Goal: Information Seeking & Learning: Learn about a topic

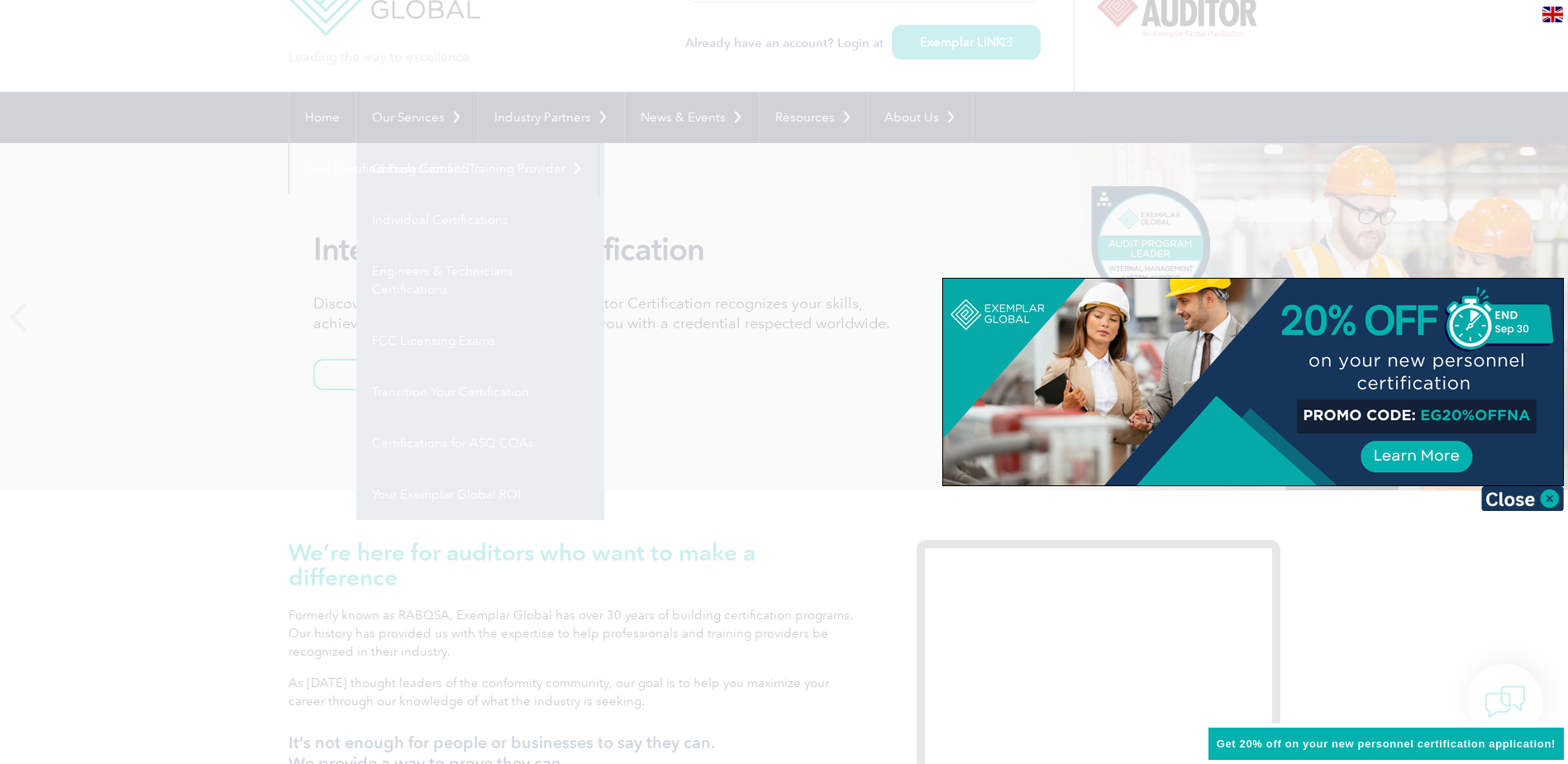
scroll to position [83, 0]
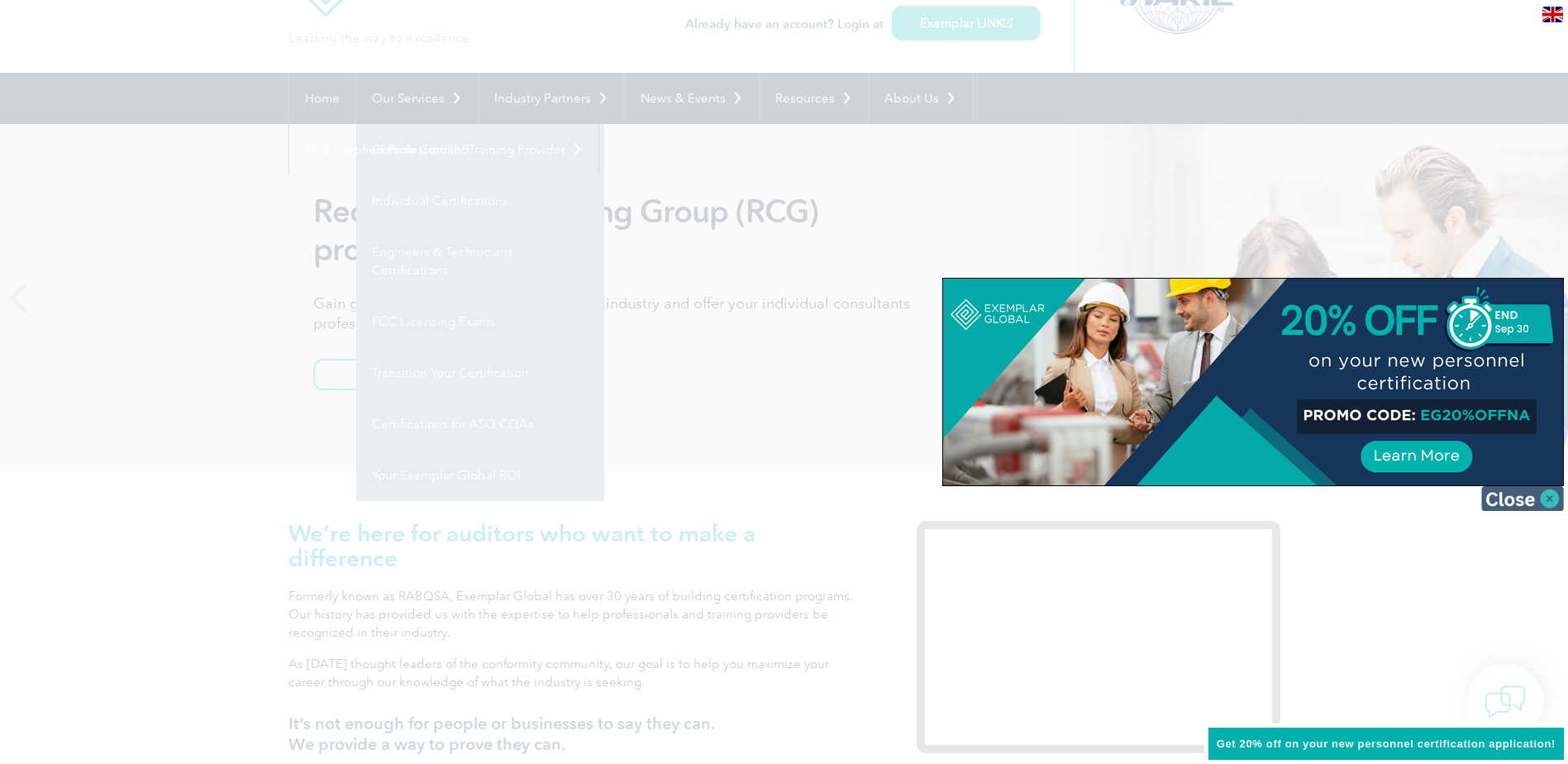
click at [1550, 496] on img at bounding box center [1522, 499] width 83 height 25
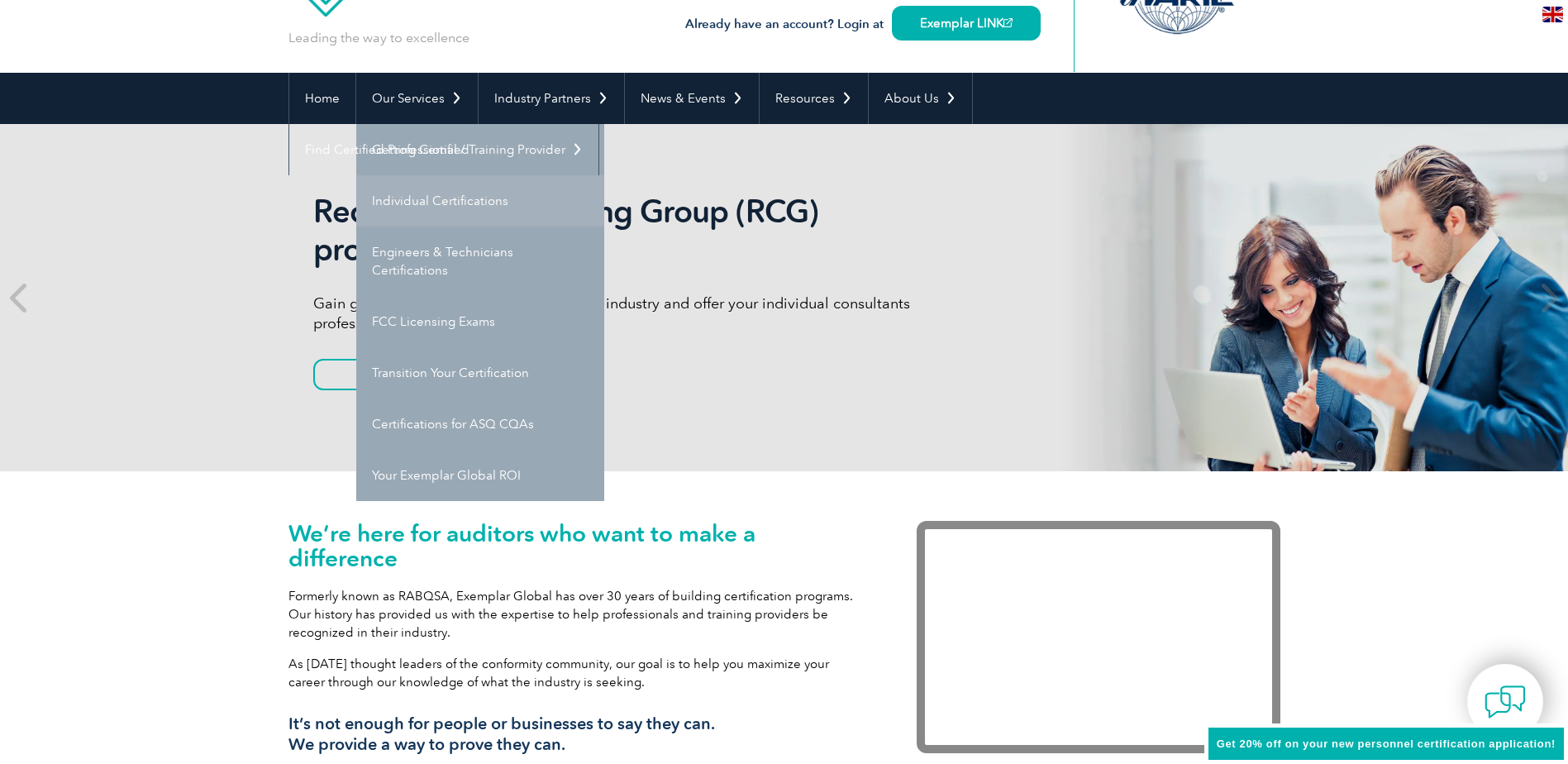
click at [452, 205] on link "Individual Certifications" at bounding box center [480, 201] width 248 height 52
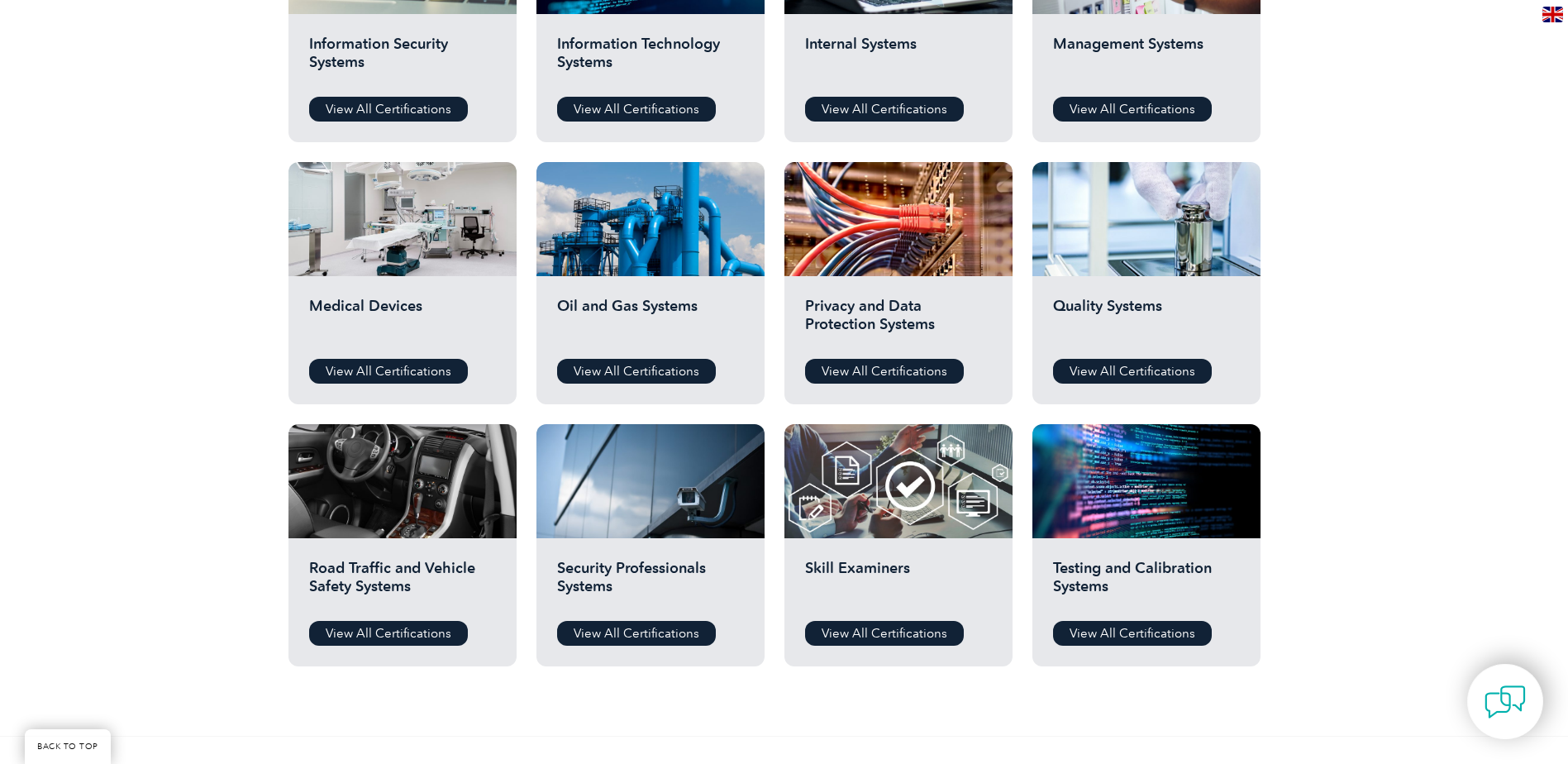
scroll to position [993, 0]
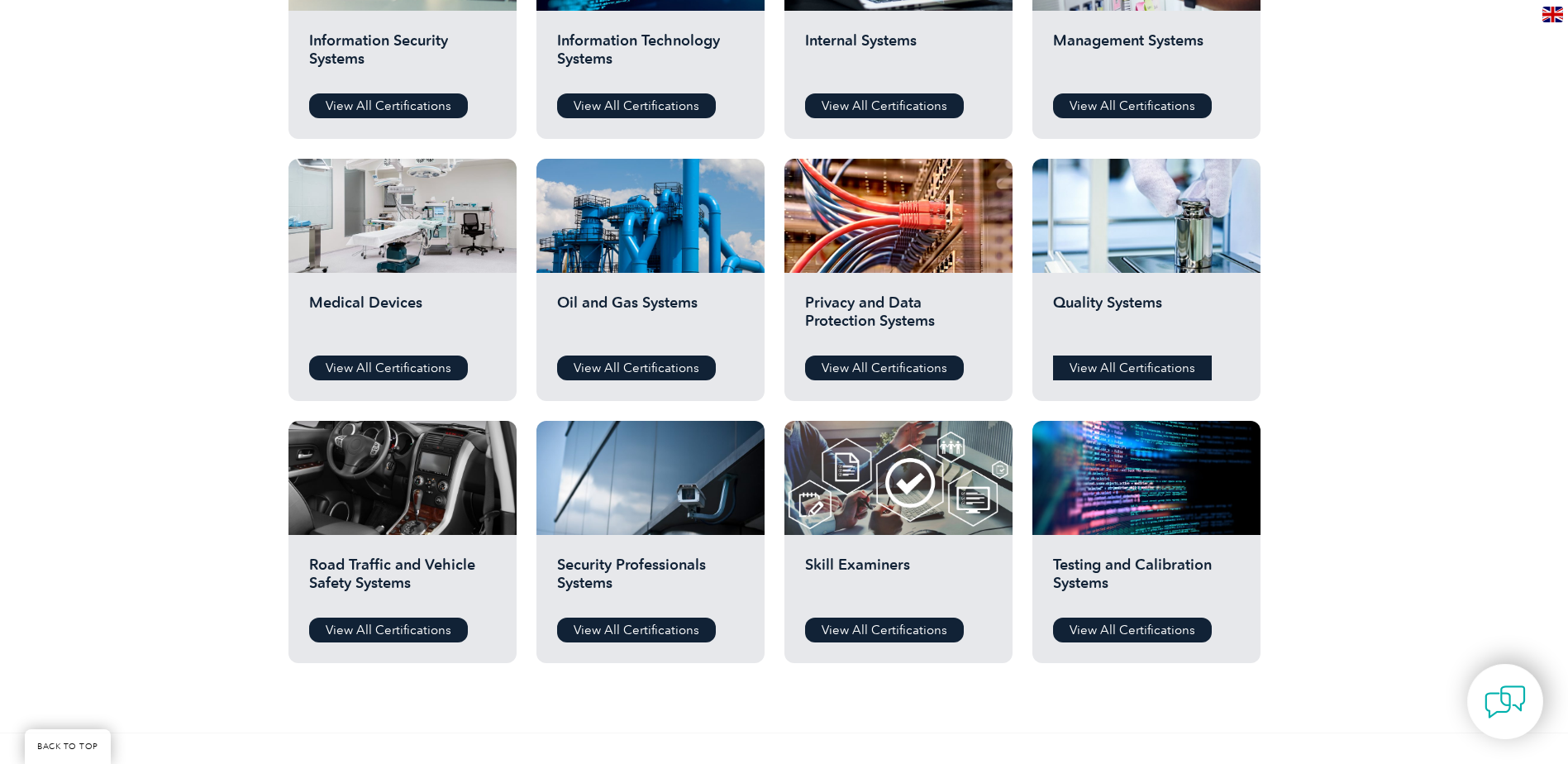
click at [1107, 363] on link "View All Certifications" at bounding box center [1132, 368] width 159 height 25
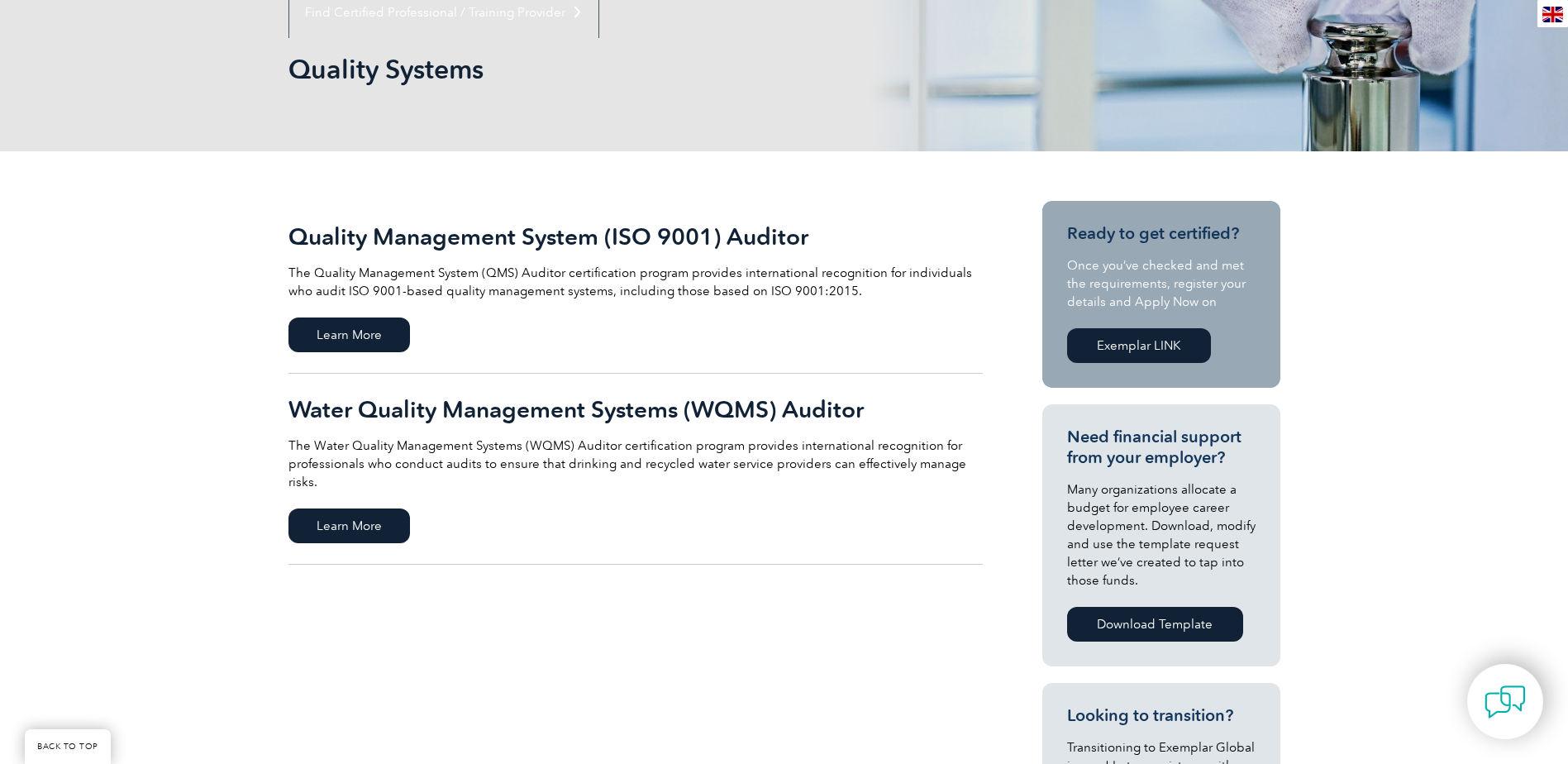
scroll to position [221, 0]
click at [436, 242] on h2 "Quality Management System (ISO 9001) Auditor" at bounding box center [636, 236] width 694 height 27
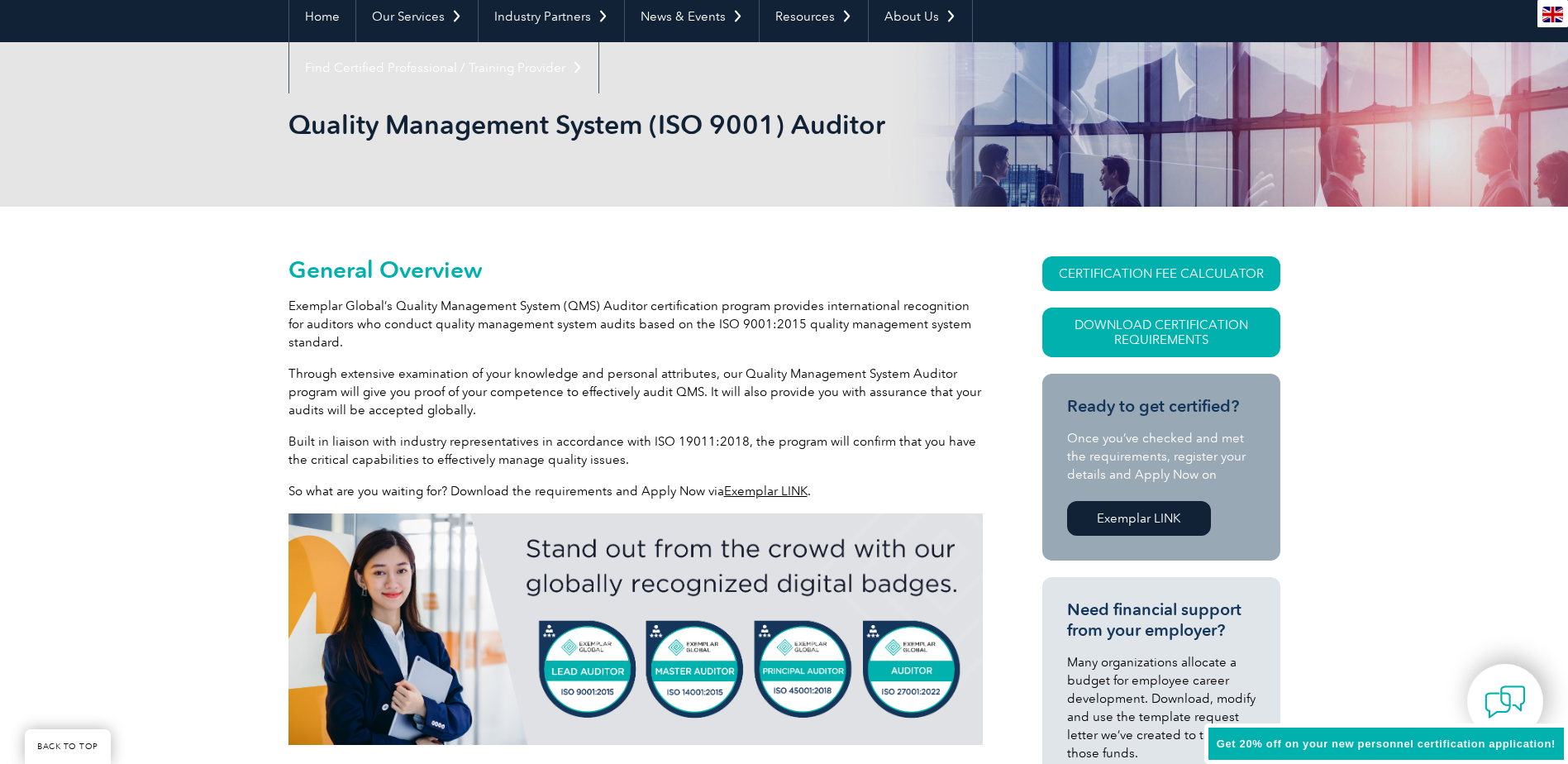
scroll to position [165, 0]
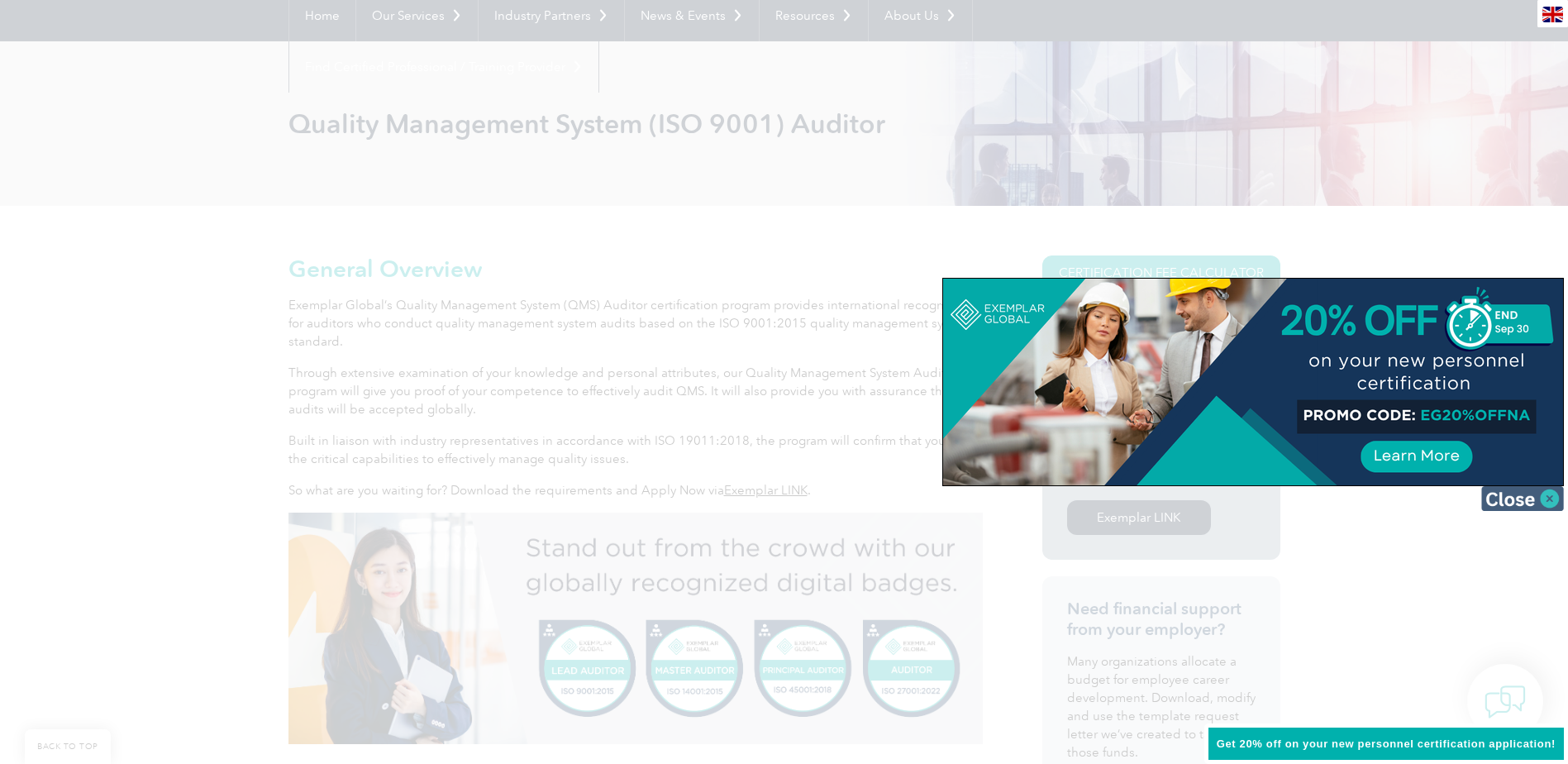
click at [1540, 495] on img at bounding box center [1522, 499] width 83 height 25
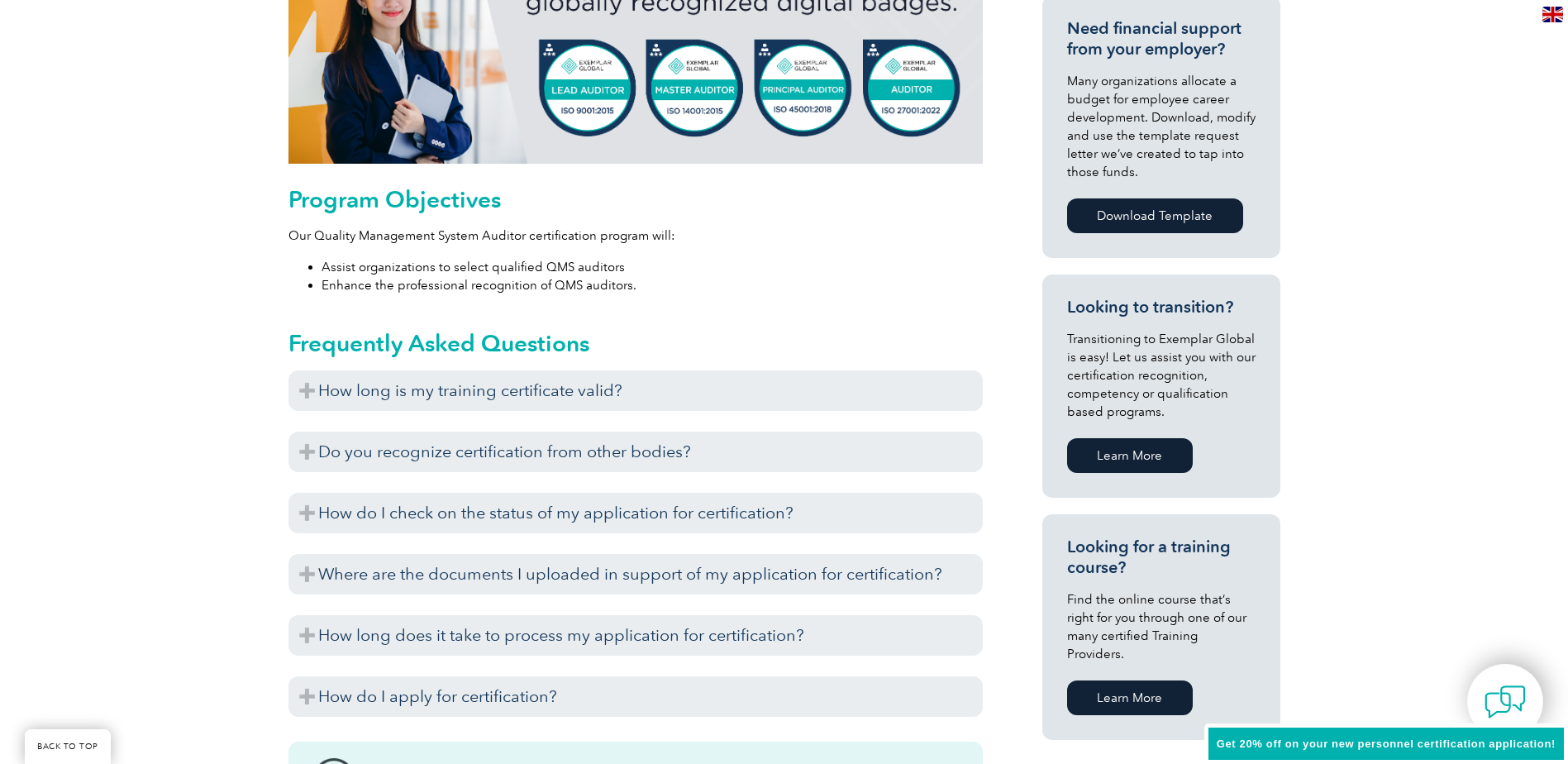
scroll to position [772, 0]
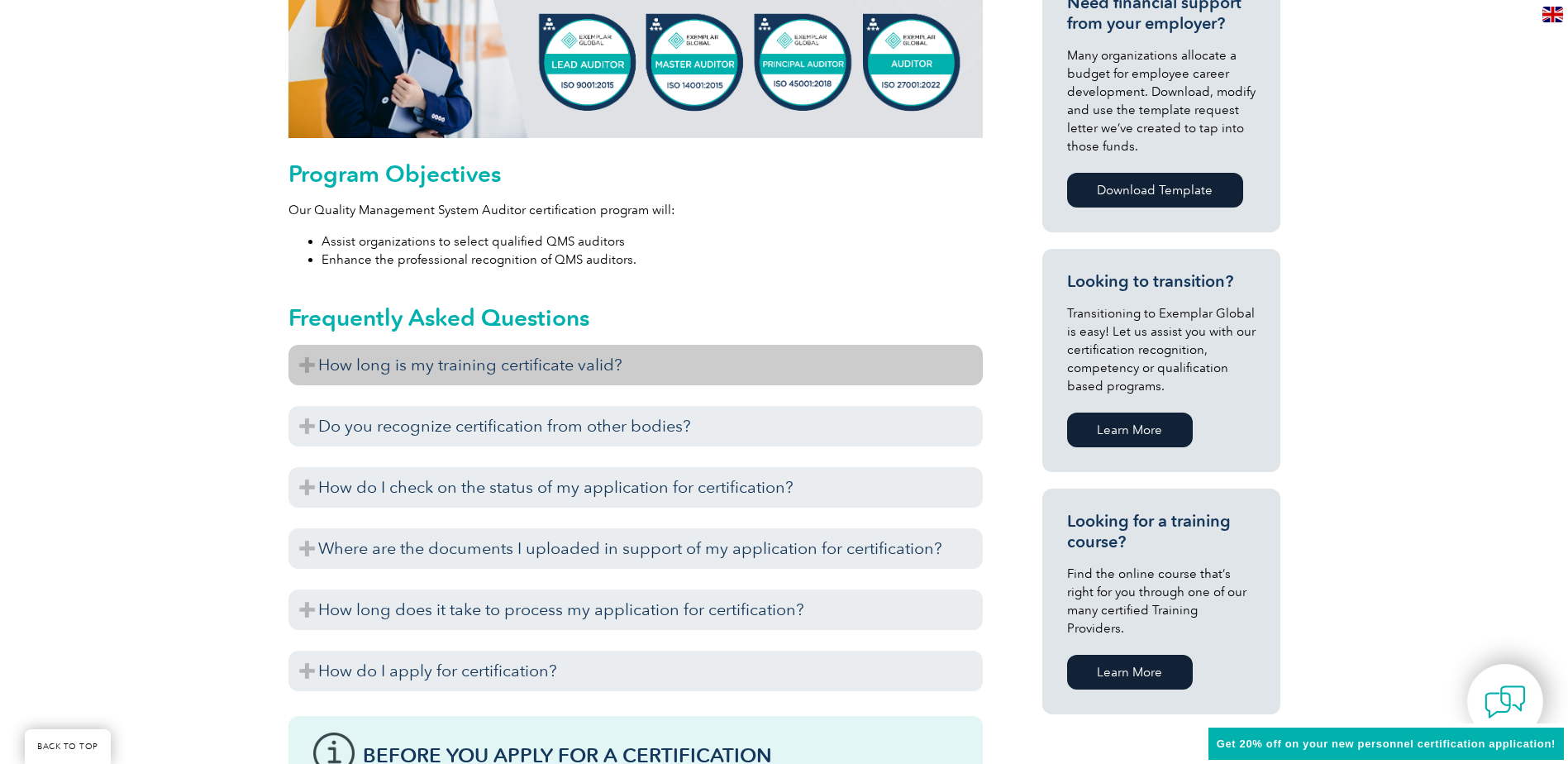
click at [541, 361] on h3 "How long is my training certificate valid?" at bounding box center [636, 366] width 694 height 41
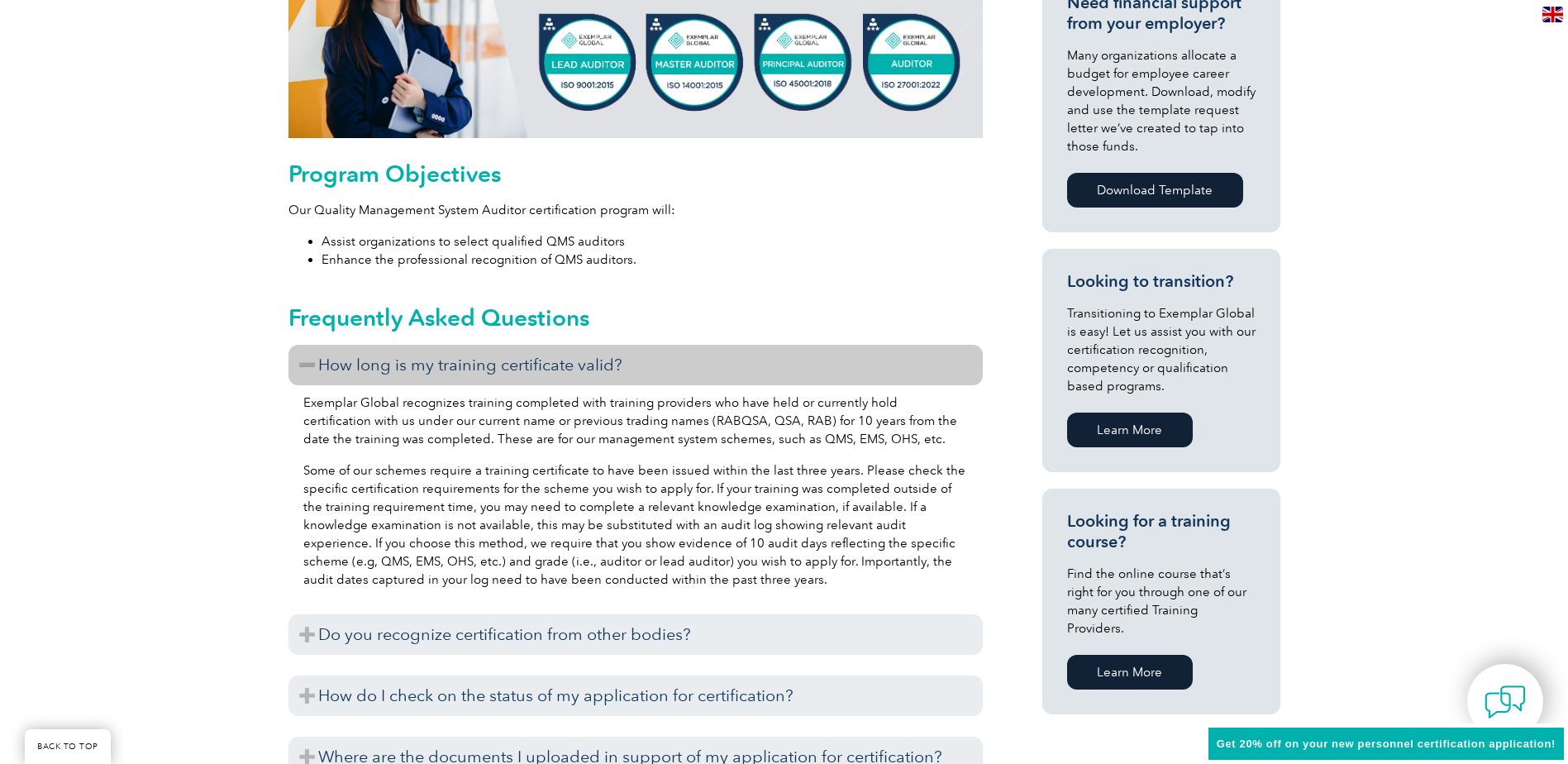
click at [541, 361] on h3 "How long is my training certificate valid?" at bounding box center [636, 366] width 694 height 41
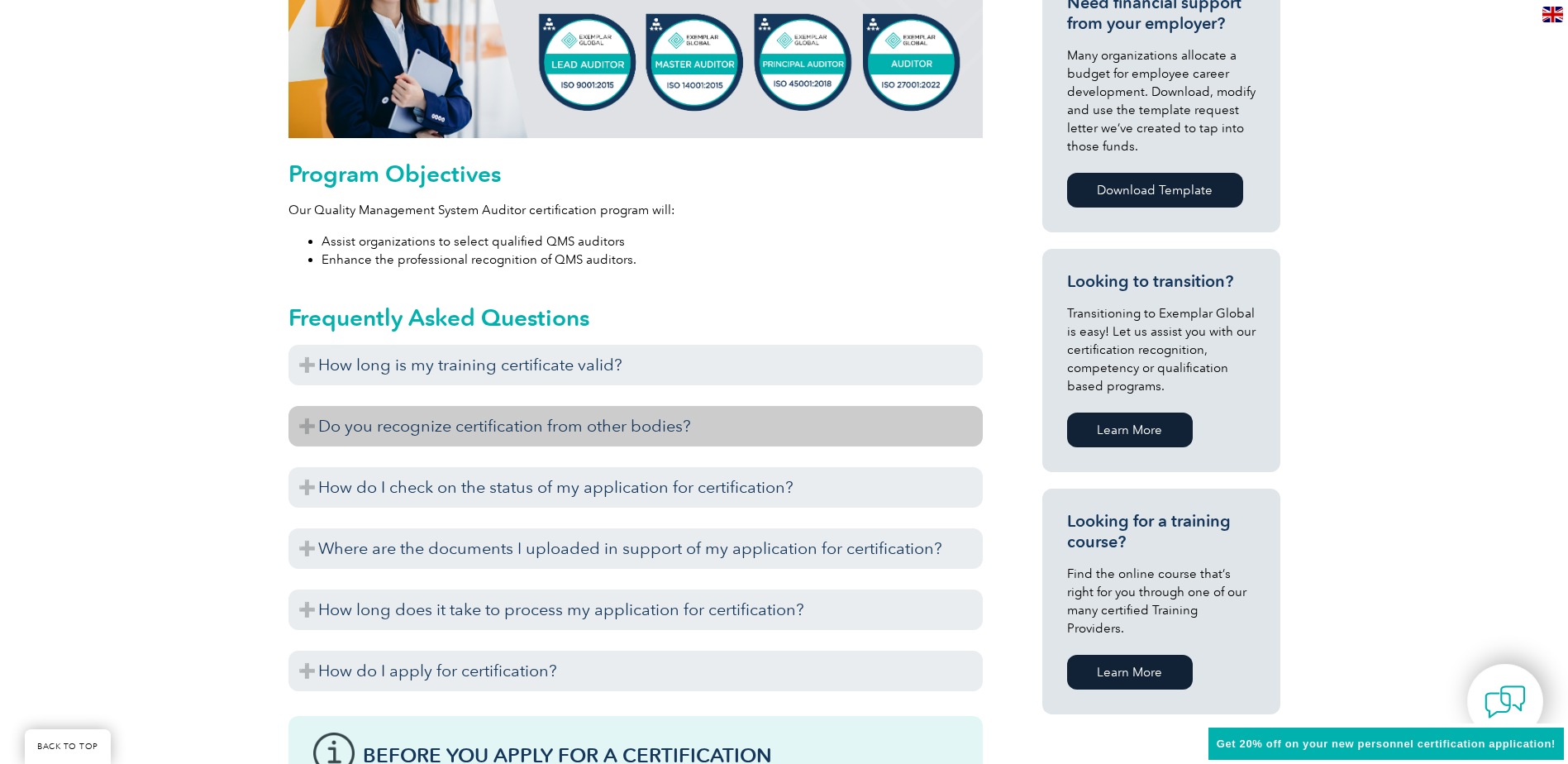
click at [501, 426] on h3 "Do you recognize certification from other bodies?" at bounding box center [636, 427] width 694 height 41
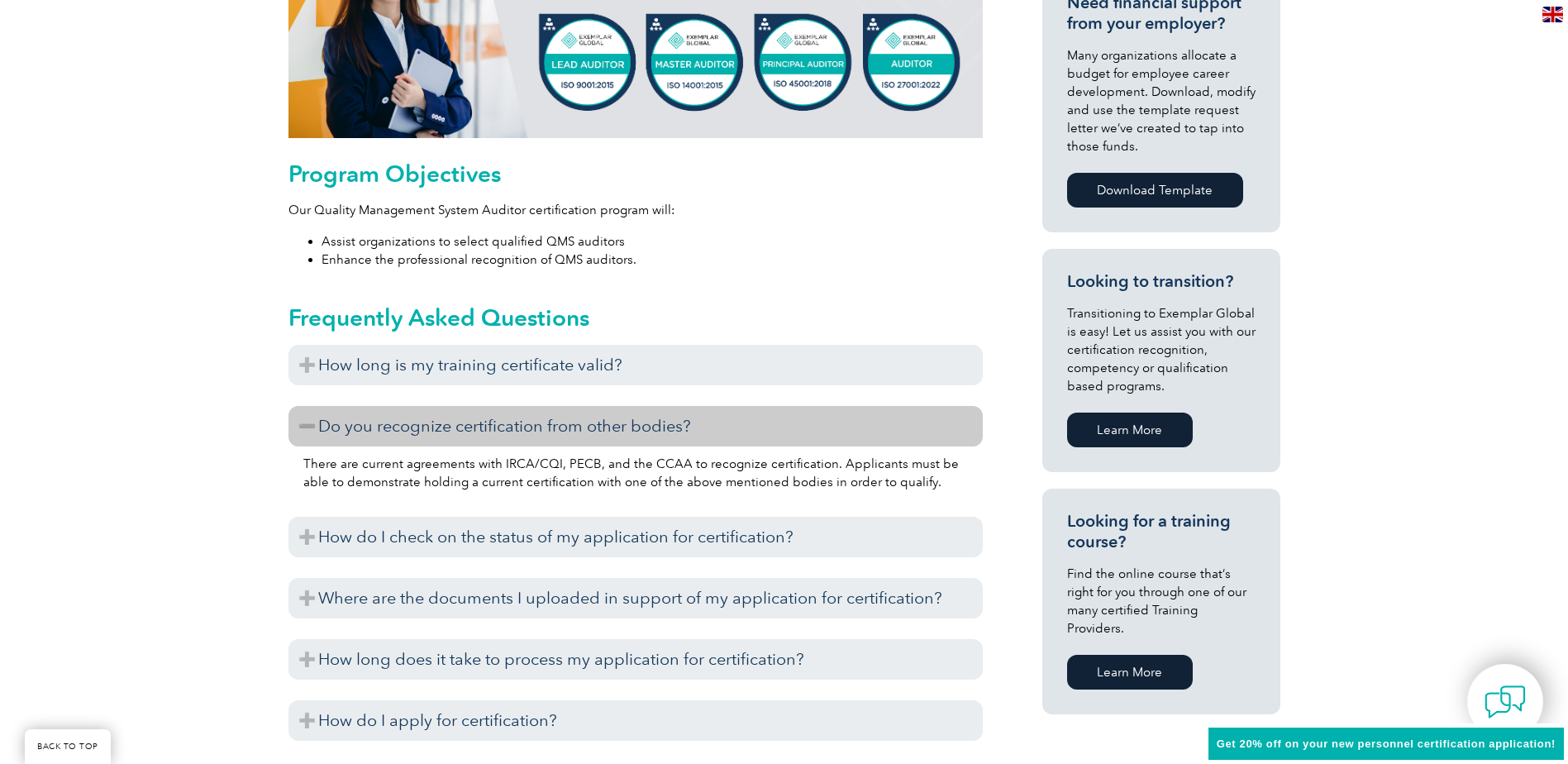
click at [501, 426] on h3 "Do you recognize certification from other bodies?" at bounding box center [636, 427] width 694 height 41
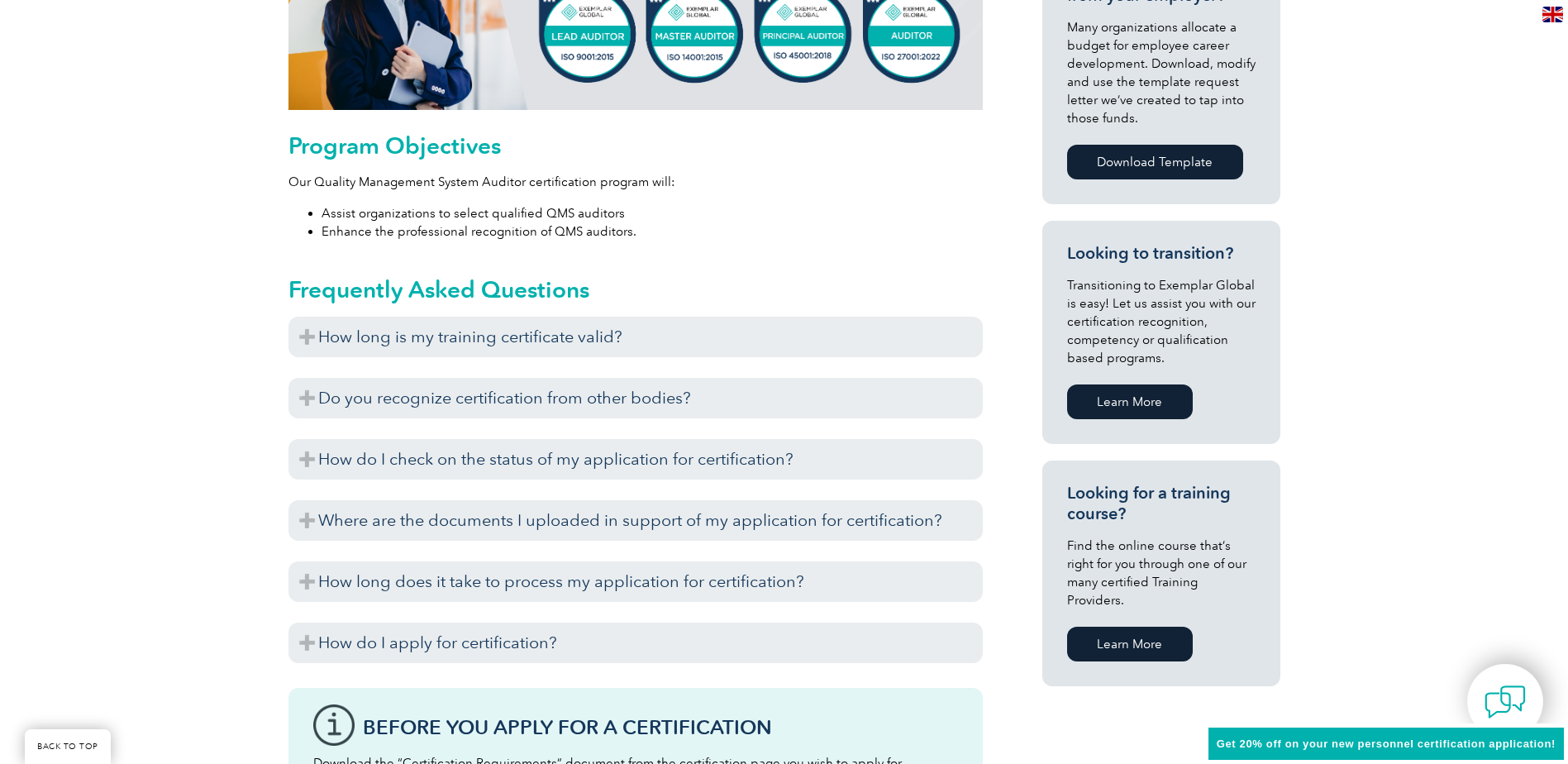
scroll to position [855, 0]
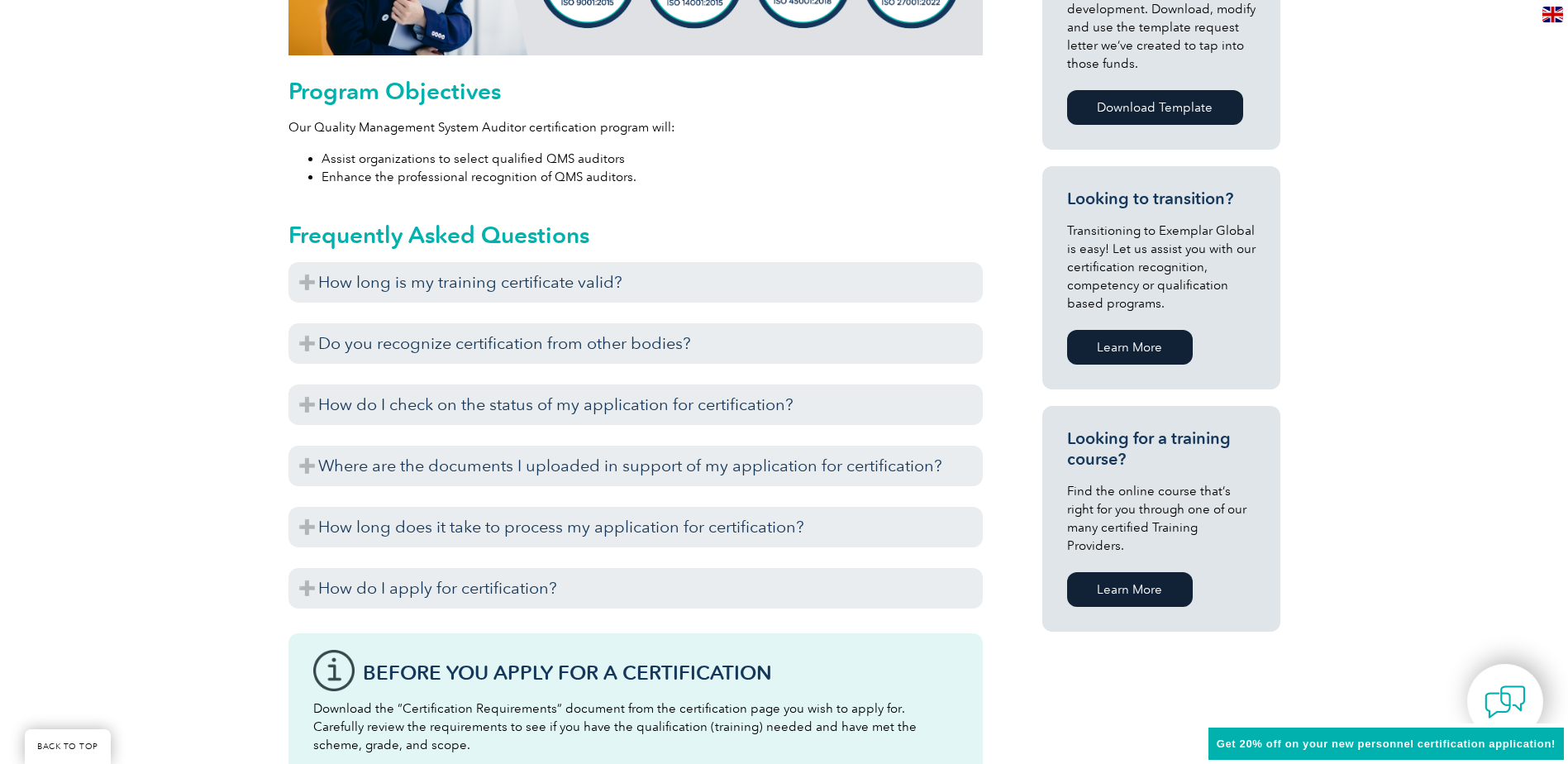
click at [1117, 572] on link "Learn More" at bounding box center [1129, 589] width 125 height 35
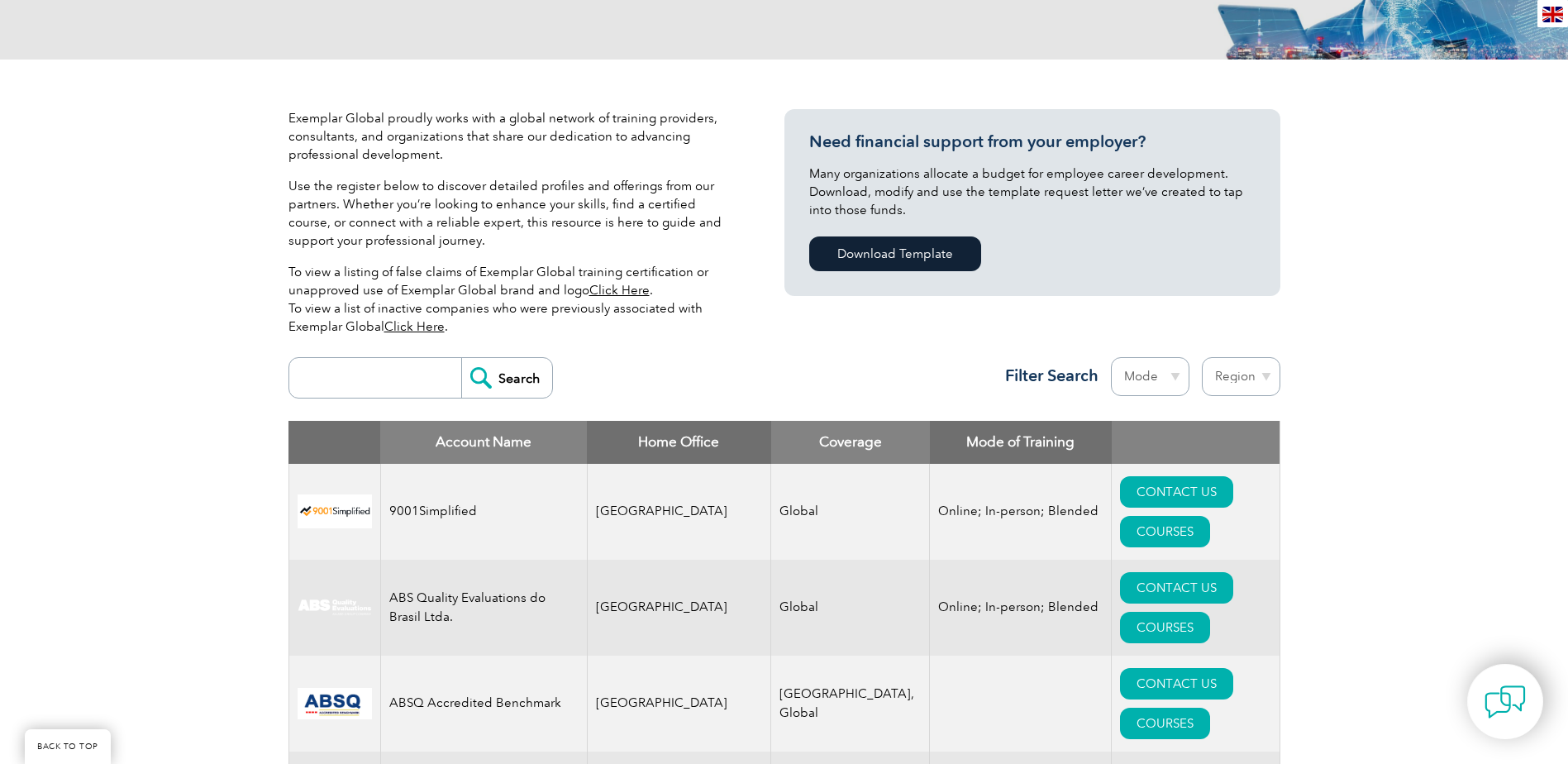
scroll to position [303, 0]
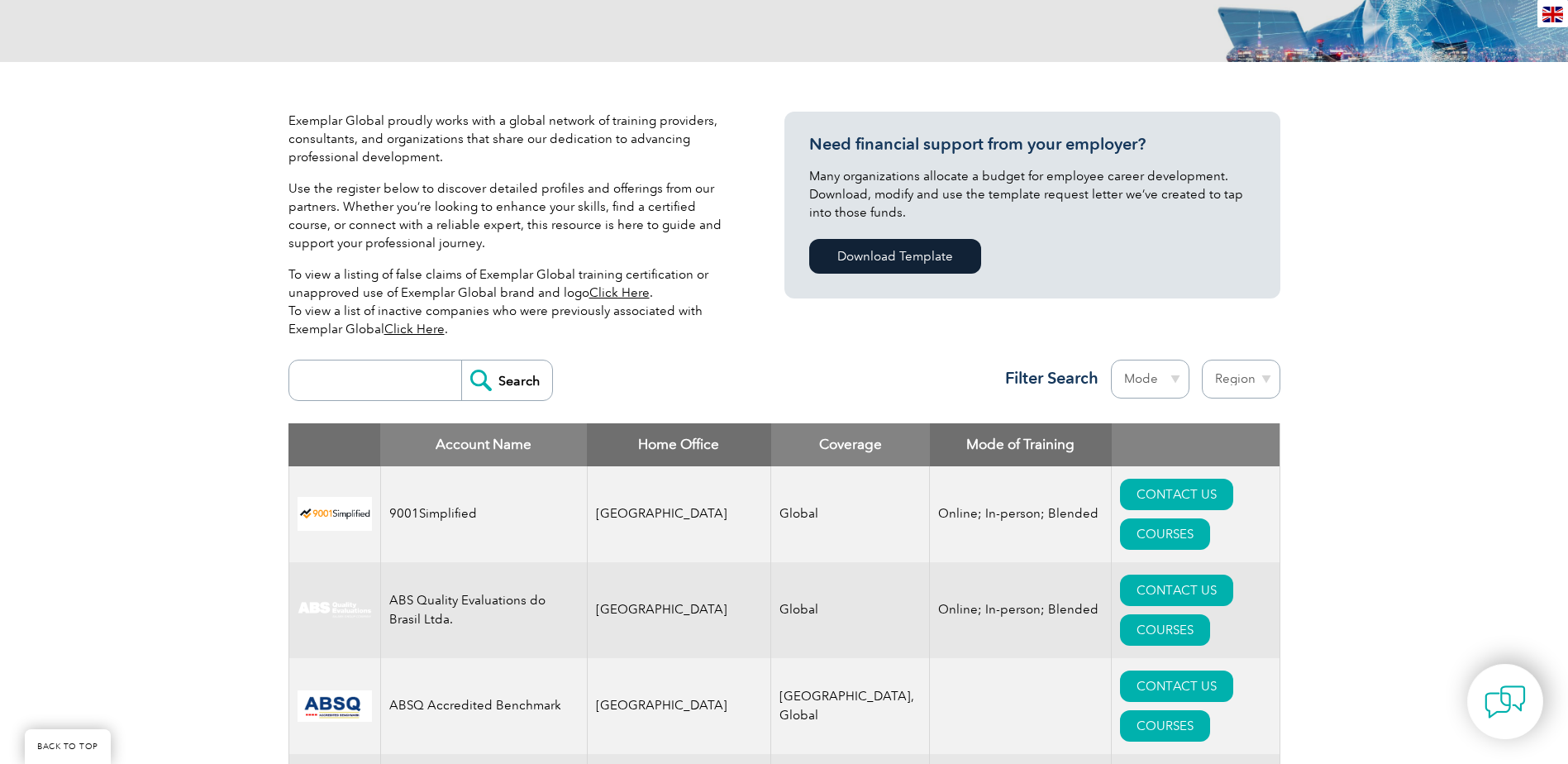
click at [349, 375] on input "search" at bounding box center [380, 380] width 164 height 40
type input "Australia"
click at [515, 363] on input "Search" at bounding box center [507, 380] width 91 height 40
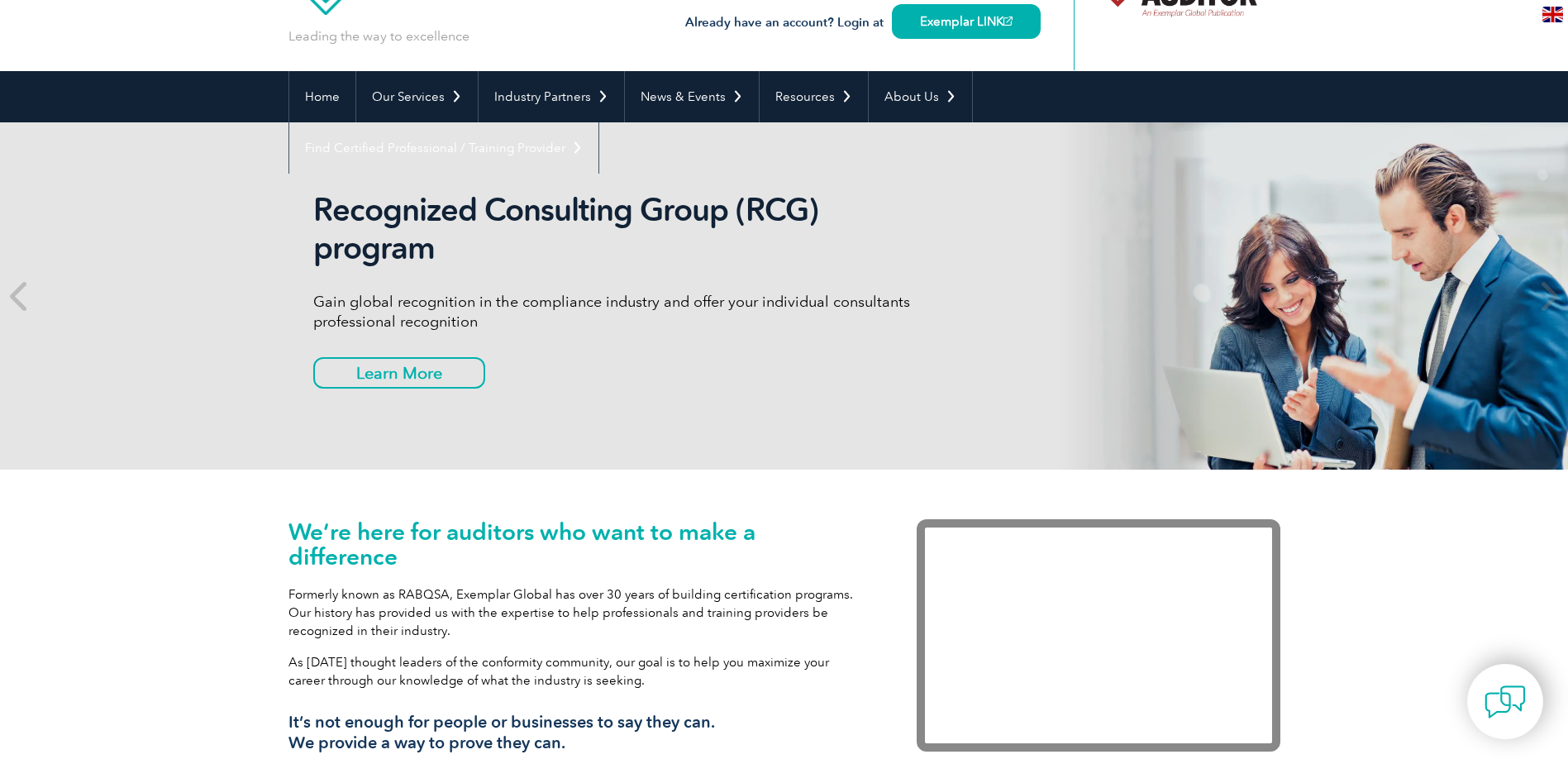
scroll to position [83, 0]
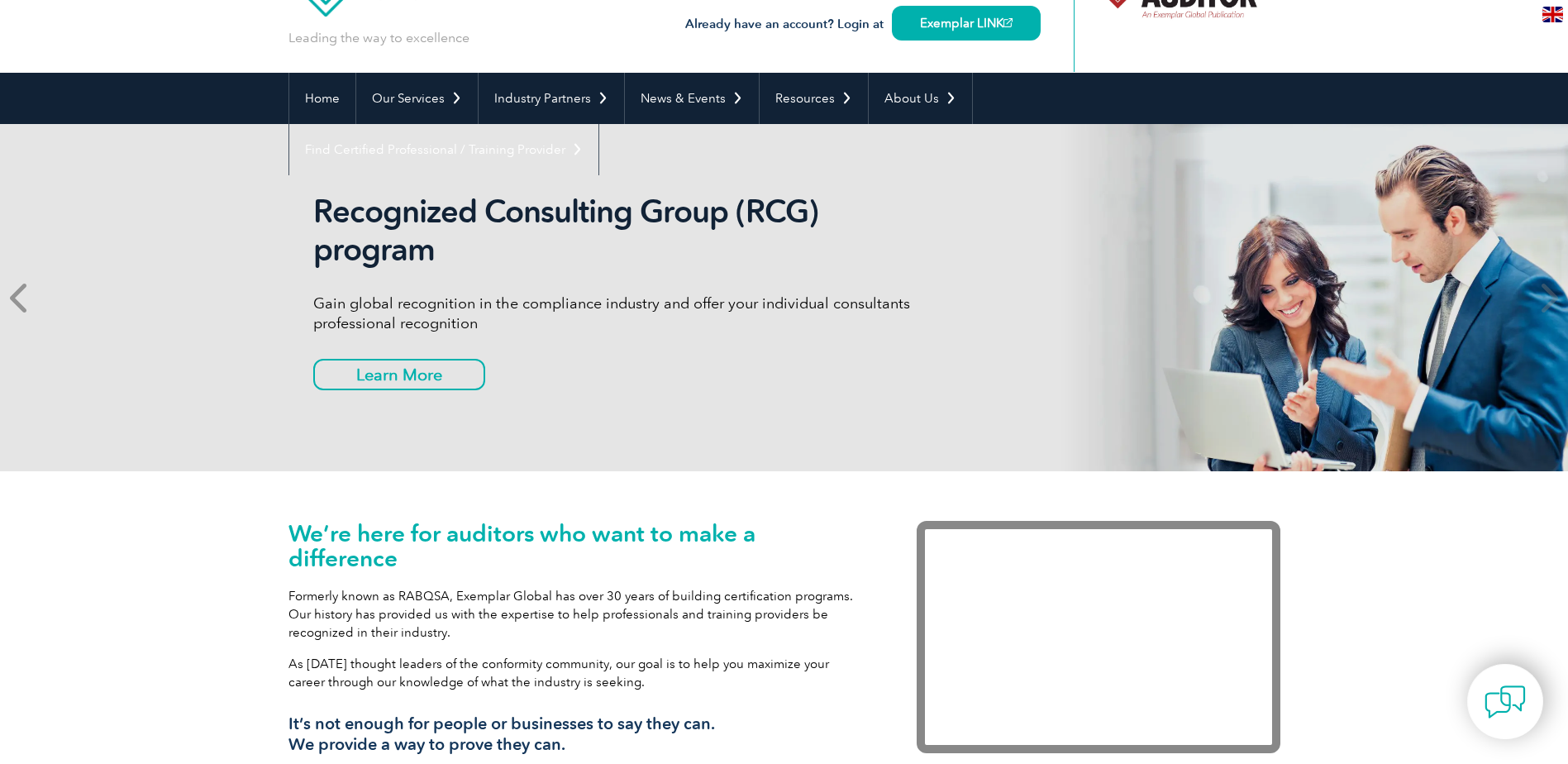
click at [23, 298] on icon at bounding box center [20, 298] width 20 height 0
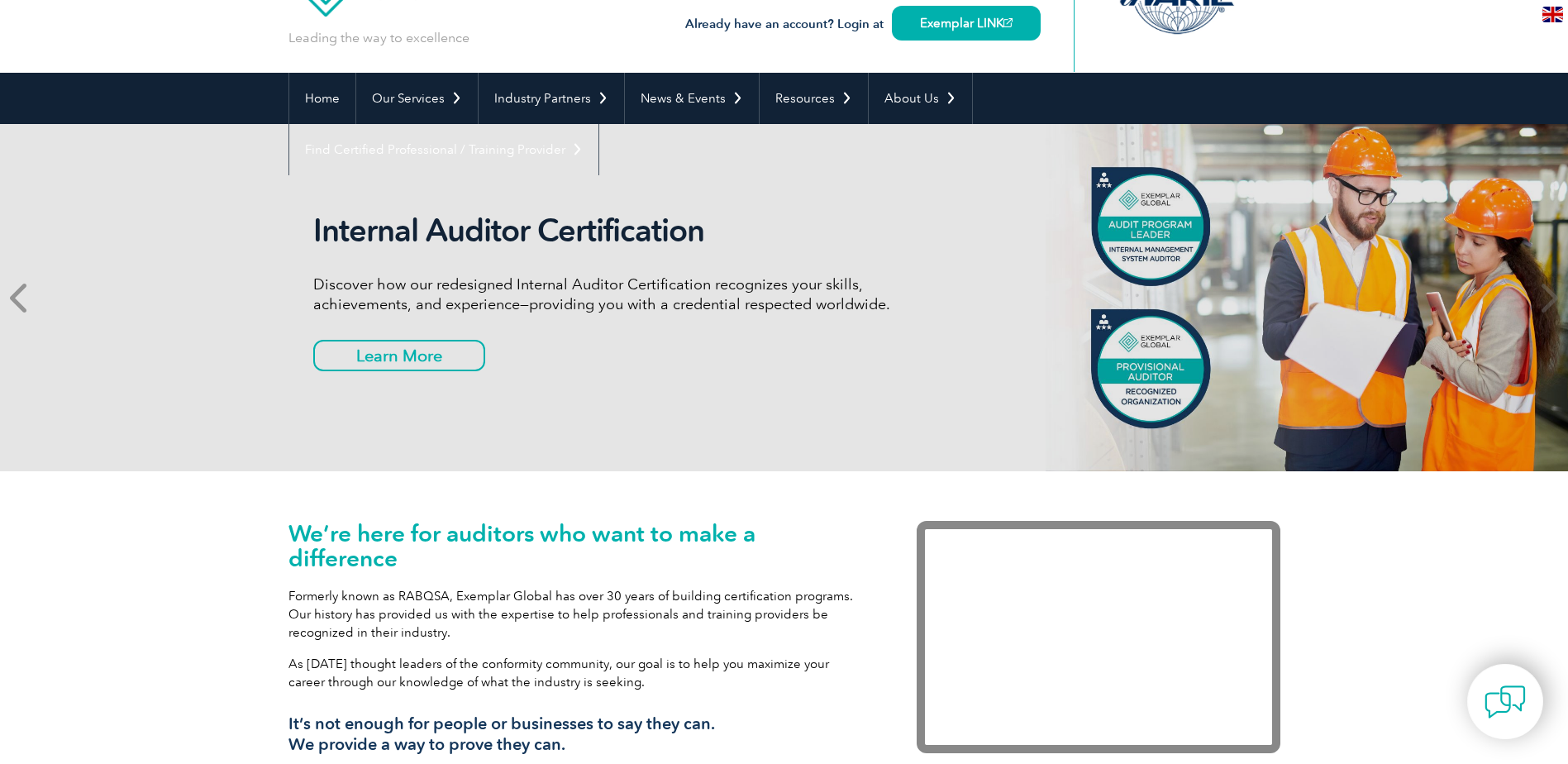
click at [23, 298] on icon at bounding box center [20, 298] width 20 height 0
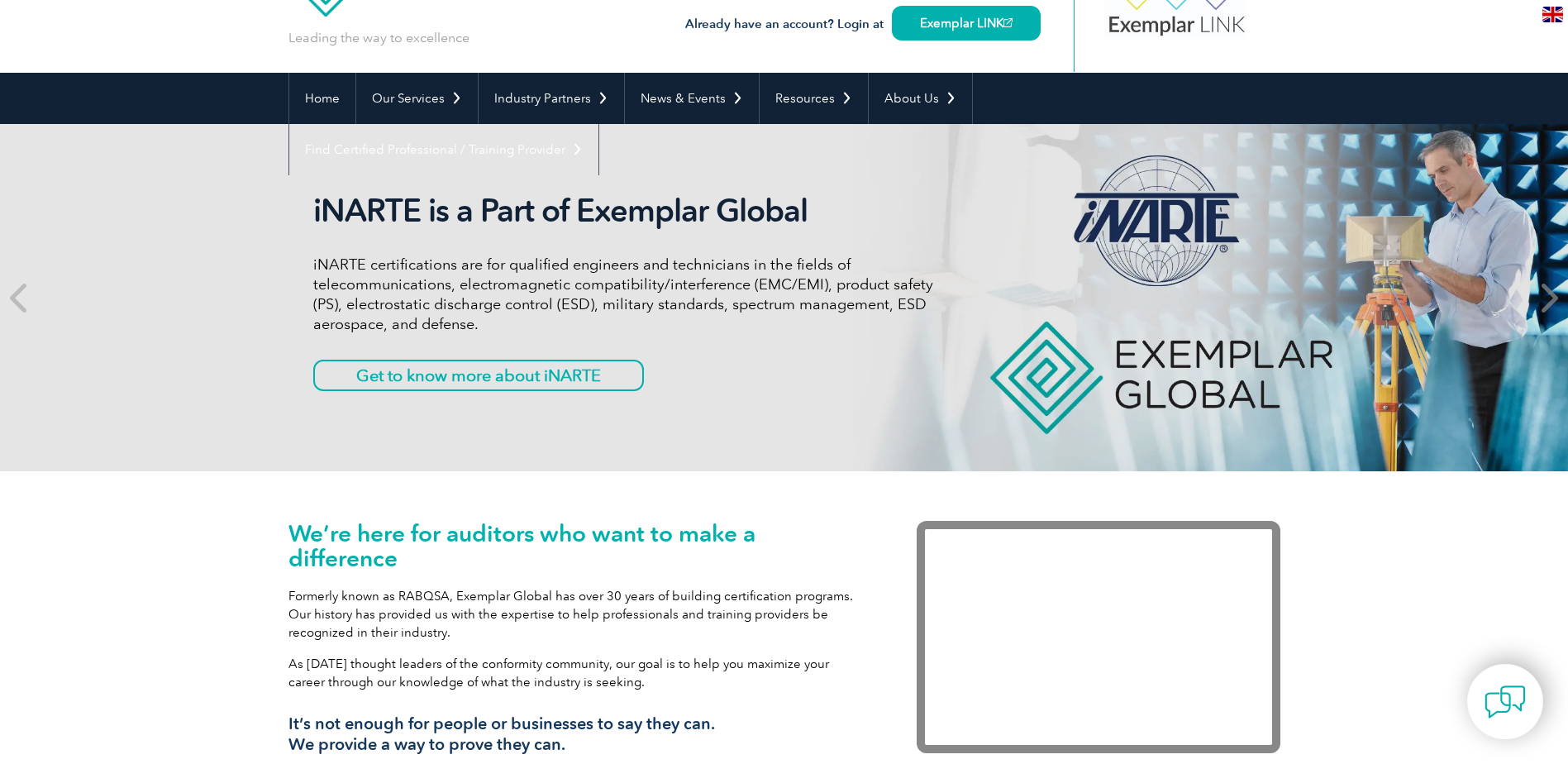
click at [1541, 298] on icon at bounding box center [1548, 298] width 20 height 0
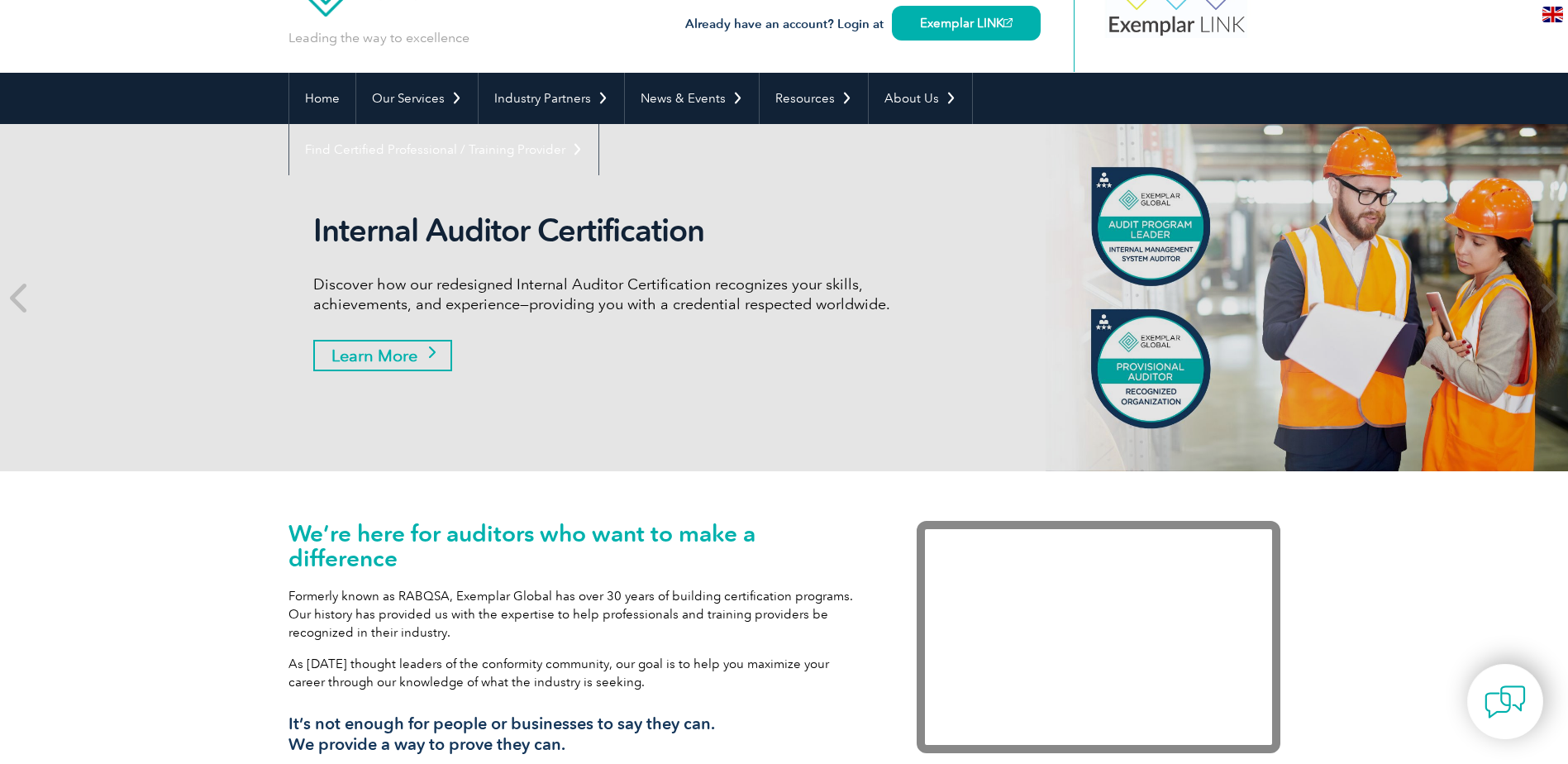
click at [433, 353] on link "Learn More" at bounding box center [382, 355] width 139 height 31
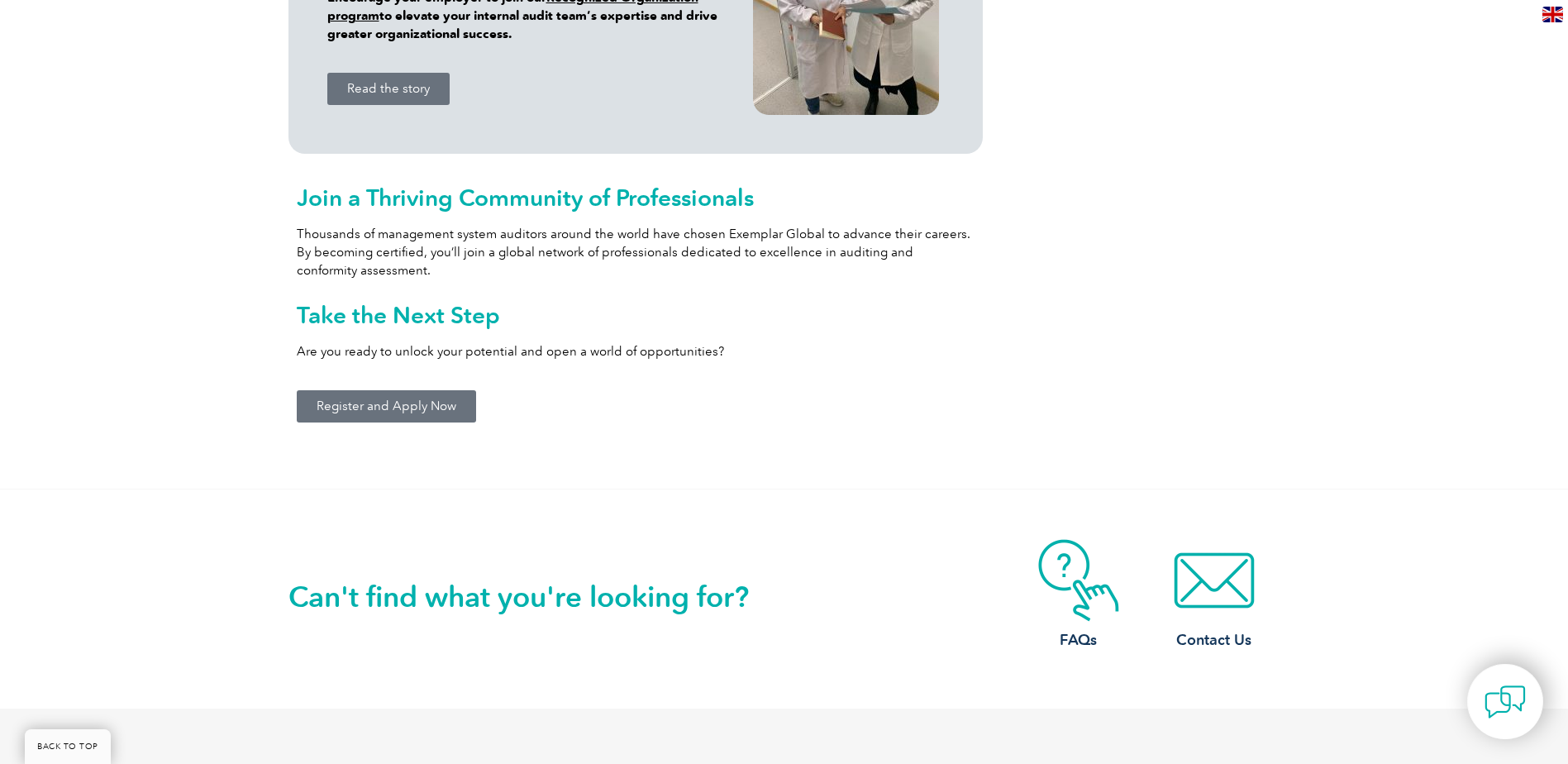
scroll to position [1792, 0]
